Goal: Task Accomplishment & Management: Use online tool/utility

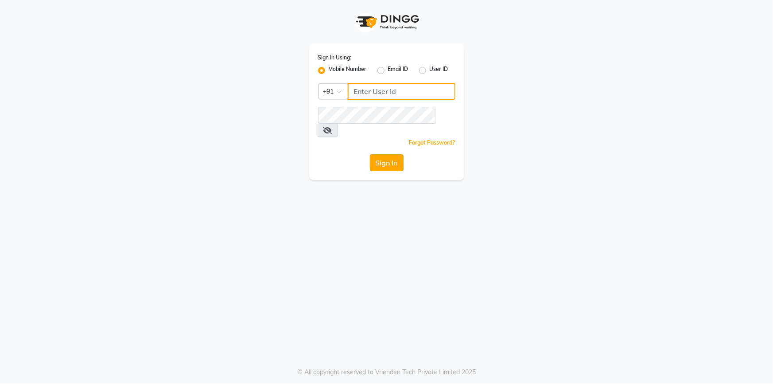
type input "7887369666"
click at [390, 154] on button "Sign In" at bounding box center [387, 162] width 34 height 17
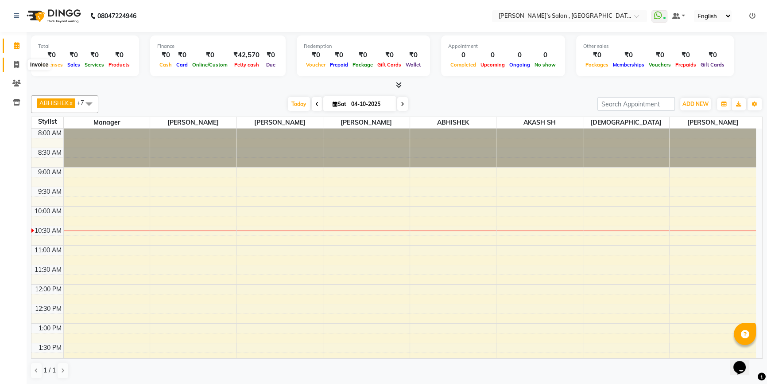
click at [18, 69] on span at bounding box center [17, 65] width 16 height 10
select select "service"
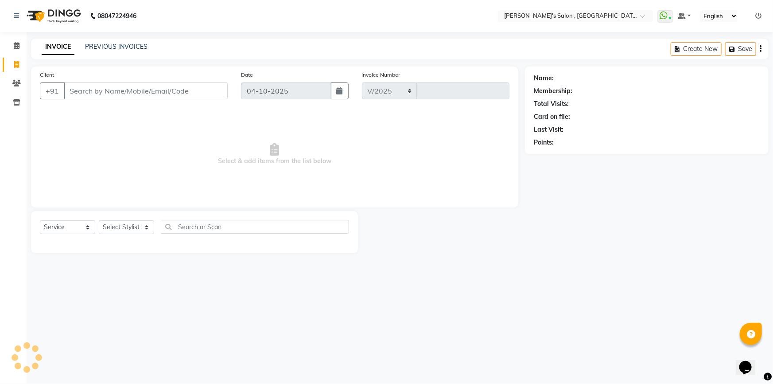
select select "7416"
type input "2368"
type input "h"
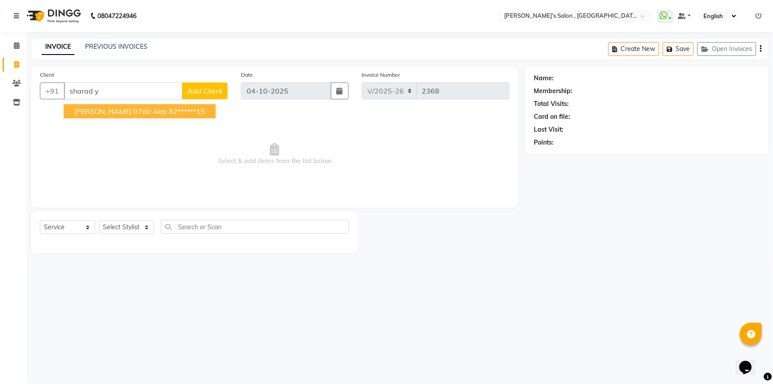
click at [117, 110] on span "[PERSON_NAME] 07dir airp" at bounding box center [120, 111] width 93 height 9
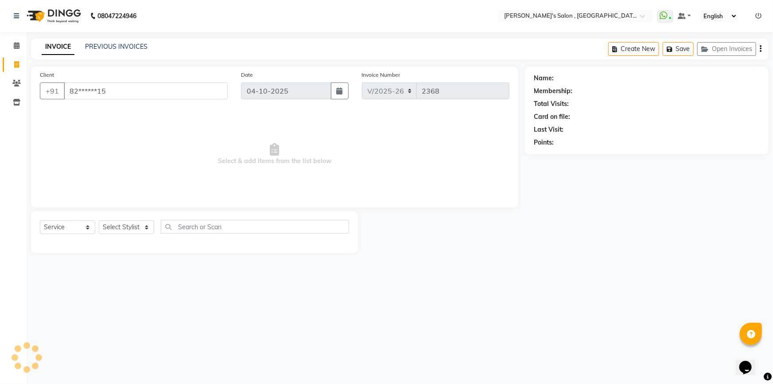
type input "82******15"
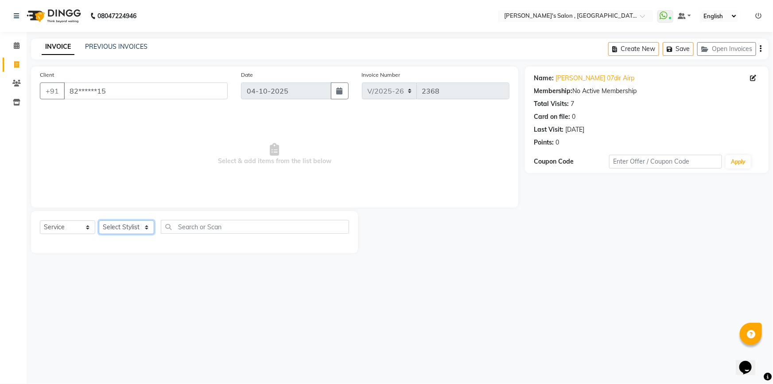
click at [132, 221] on select "Select Stylist ABHISHEK AKASH SH ARJUN SIR Manager [PERSON_NAME] [PERSON_NAME] …" at bounding box center [126, 227] width 55 height 14
select select "67371"
click at [99, 220] on select "Select Stylist ABHISHEK AKASH SH ARJUN SIR Manager [PERSON_NAME] [PERSON_NAME] …" at bounding box center [126, 227] width 55 height 14
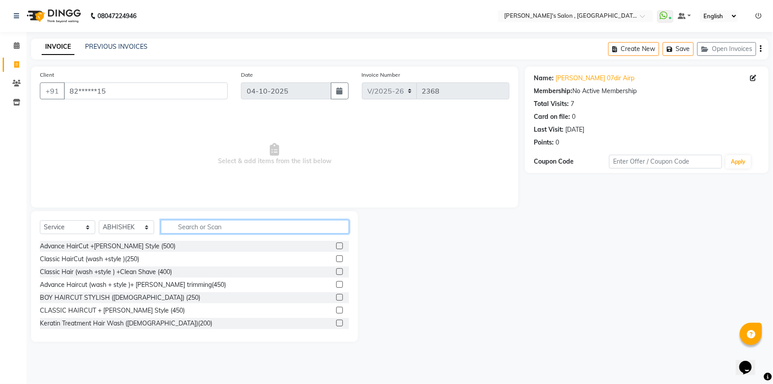
click at [190, 230] on input "text" at bounding box center [255, 227] width 188 height 14
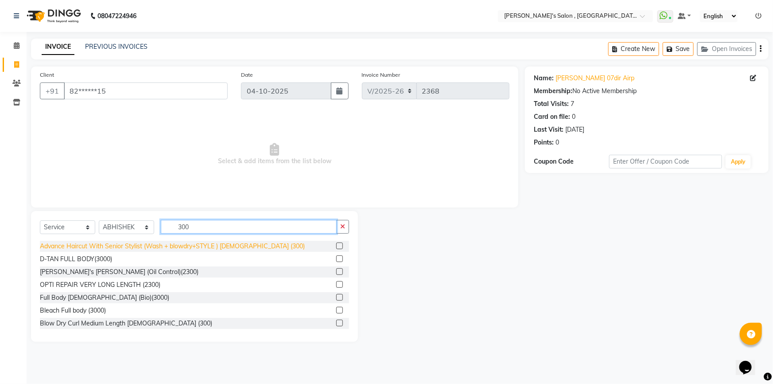
type input "300"
click at [137, 249] on div "Advance Haircut With Senior Stylist (Wash + blowdry+STYLE ) [DEMOGRAPHIC_DATA] …" at bounding box center [172, 245] width 265 height 9
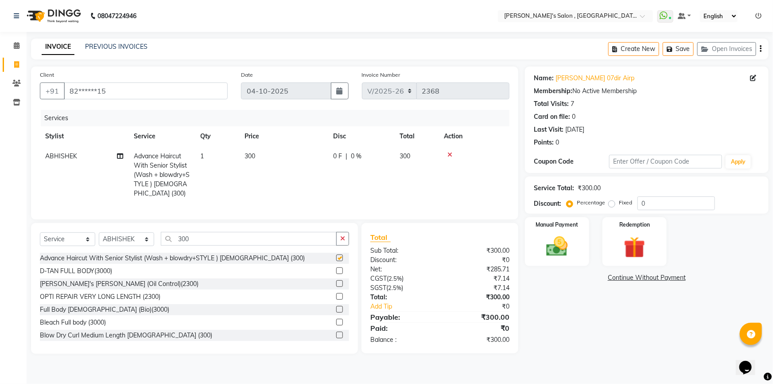
checkbox input "false"
click at [214, 252] on div "Select Service Product Membership Package Voucher Prepaid Gift Card Select Styl…" at bounding box center [194, 242] width 309 height 21
click at [214, 245] on input "300" at bounding box center [249, 239] width 176 height 14
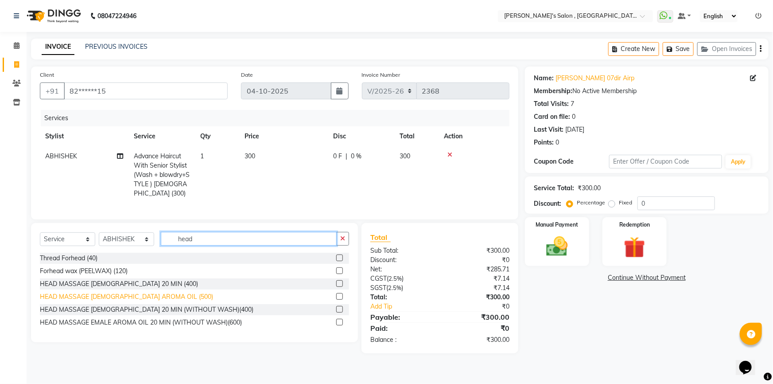
type input "head"
click at [123, 301] on div "HEAD MASSAGE [DEMOGRAPHIC_DATA] AROMA OIL (500)" at bounding box center [126, 296] width 173 height 9
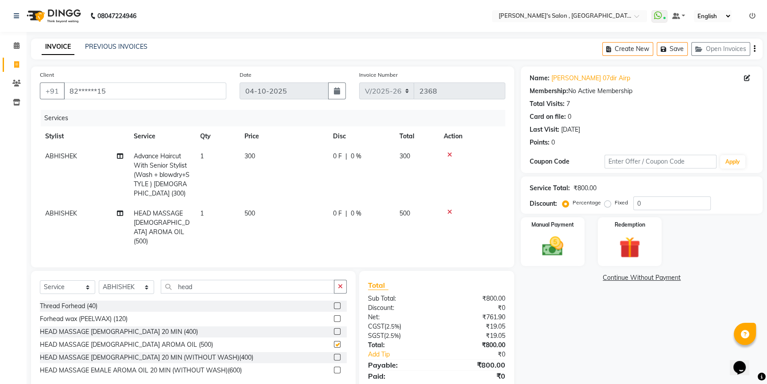
checkbox input "false"
click at [657, 203] on input "0" at bounding box center [672, 203] width 78 height 14
type input "1"
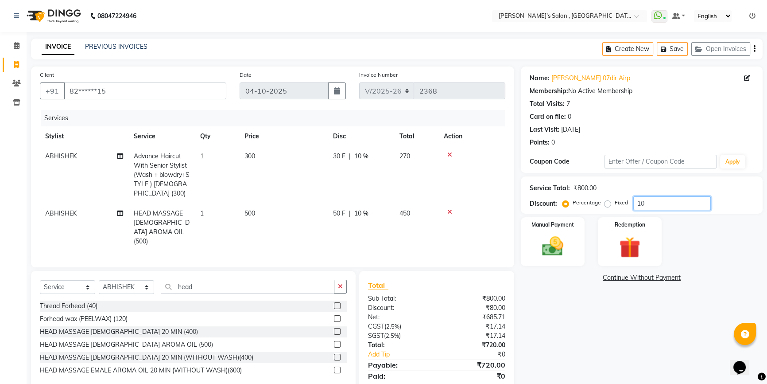
scroll to position [27, 0]
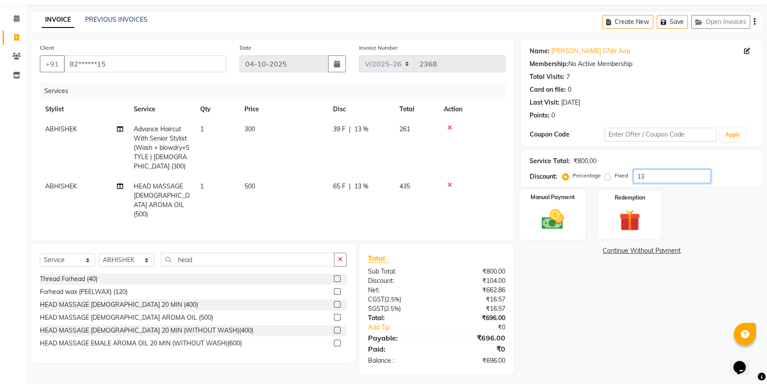
type input "13"
click at [554, 220] on img at bounding box center [553, 218] width 36 height 25
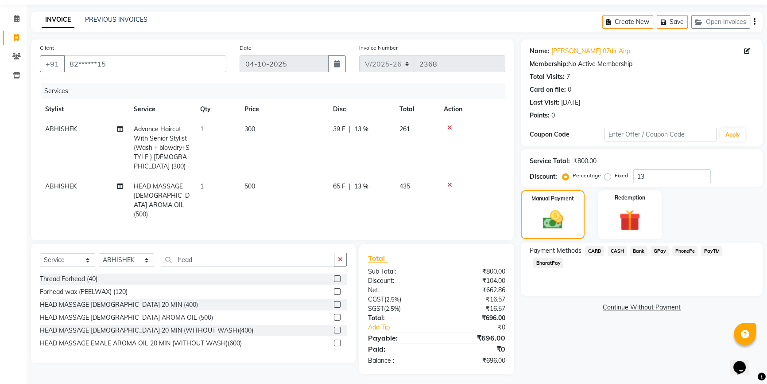
click at [545, 262] on span "BharatPay" at bounding box center [548, 263] width 30 height 10
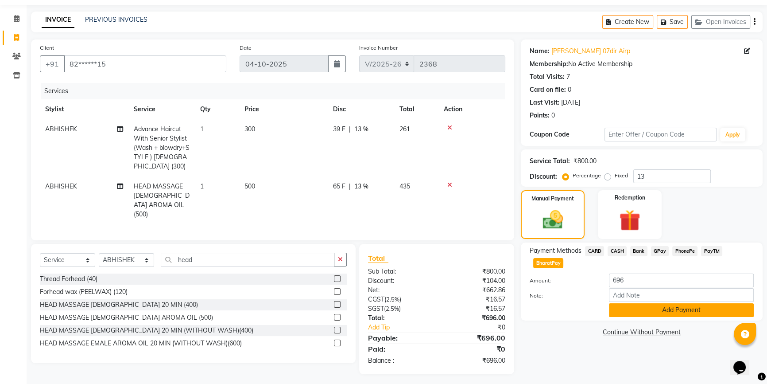
click at [619, 305] on button "Add Payment" at bounding box center [681, 310] width 145 height 14
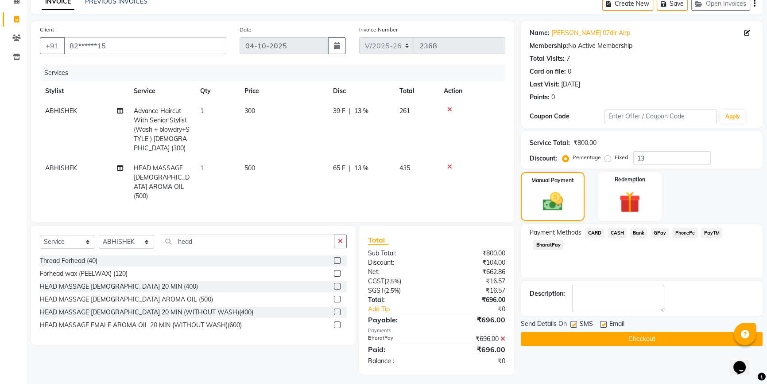
scroll to position [46, 0]
click at [628, 338] on button "Checkout" at bounding box center [642, 338] width 242 height 14
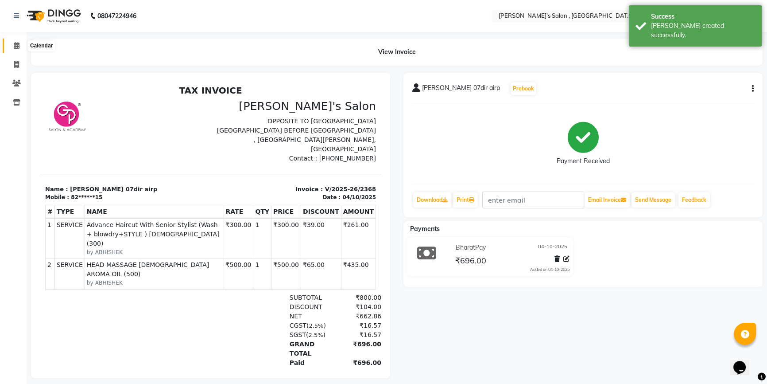
click at [11, 48] on span at bounding box center [17, 46] width 16 height 10
